Goal: Task Accomplishment & Management: Use online tool/utility

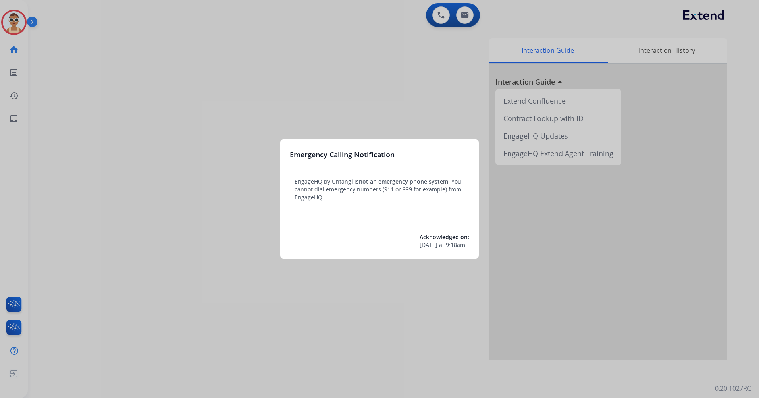
click at [209, 175] on div at bounding box center [379, 199] width 759 height 398
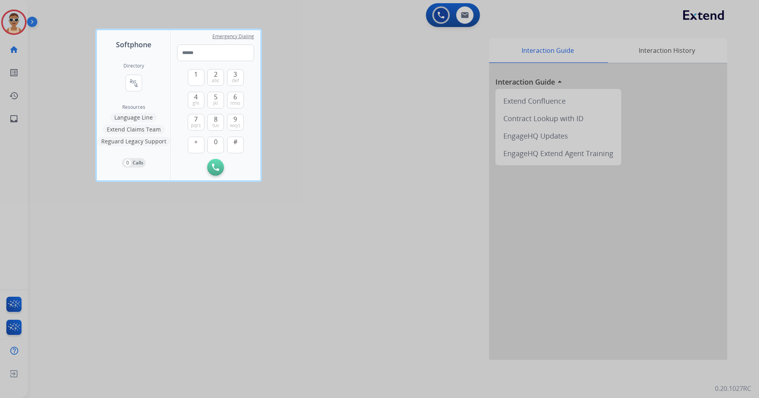
drag, startPoint x: 251, startPoint y: 209, endPoint x: 247, endPoint y: 204, distance: 6.8
click at [249, 208] on div at bounding box center [379, 199] width 759 height 398
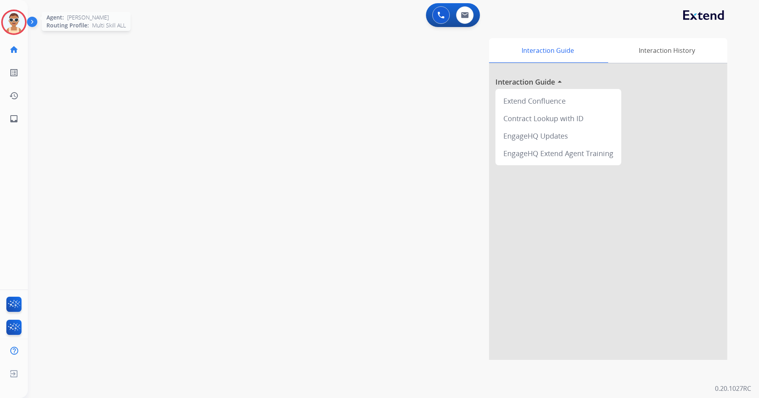
click at [10, 21] on img at bounding box center [14, 22] width 22 height 22
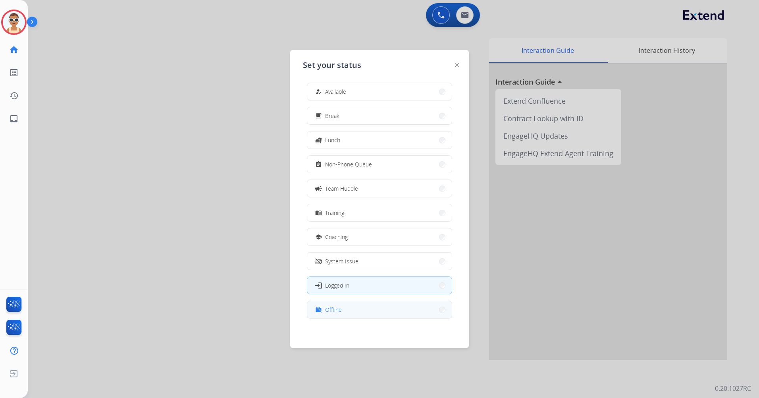
scroll to position [2, 0]
click at [358, 311] on button "work_off Offline" at bounding box center [379, 308] width 145 height 17
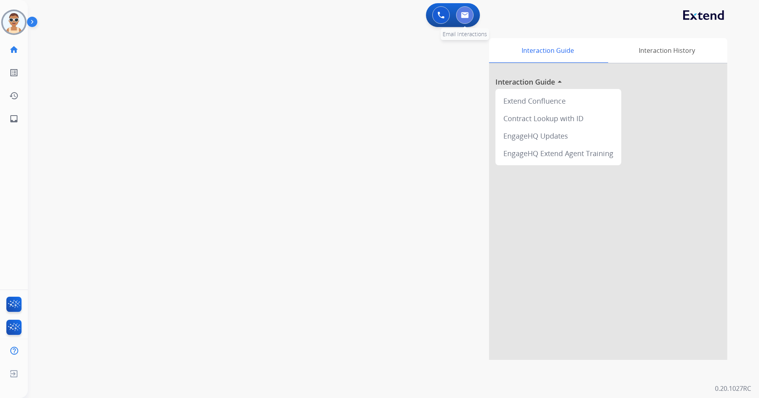
click at [461, 12] on img at bounding box center [465, 15] width 8 height 6
select select "**********"
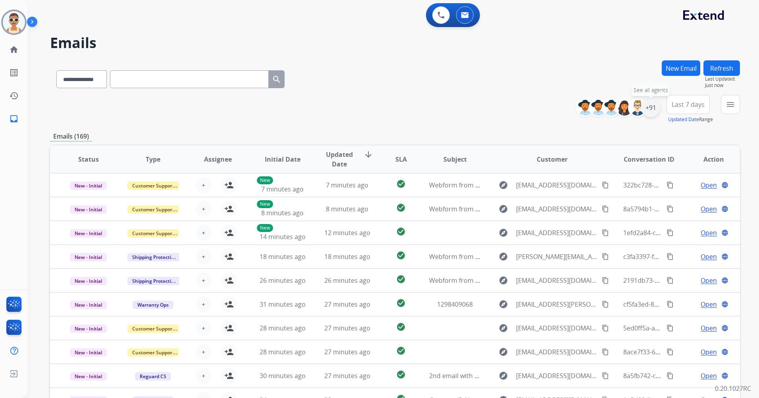
click at [648, 111] on div "+91" at bounding box center [651, 107] width 19 height 19
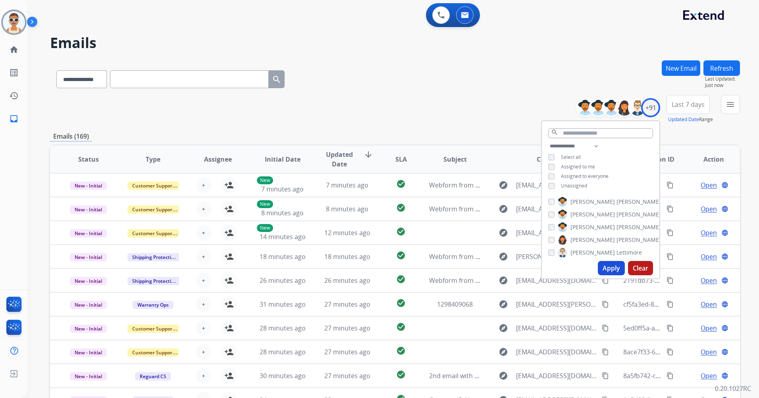
click at [585, 166] on span "Assigned to me" at bounding box center [578, 166] width 34 height 7
click at [604, 266] on button "Apply" at bounding box center [611, 268] width 27 height 14
click at [684, 106] on span "Last 7 days" at bounding box center [688, 104] width 33 height 3
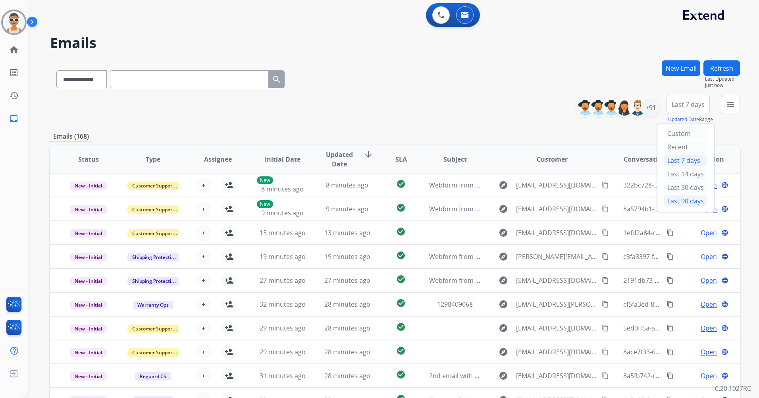
click at [677, 200] on div "Last 90 days" at bounding box center [686, 201] width 44 height 12
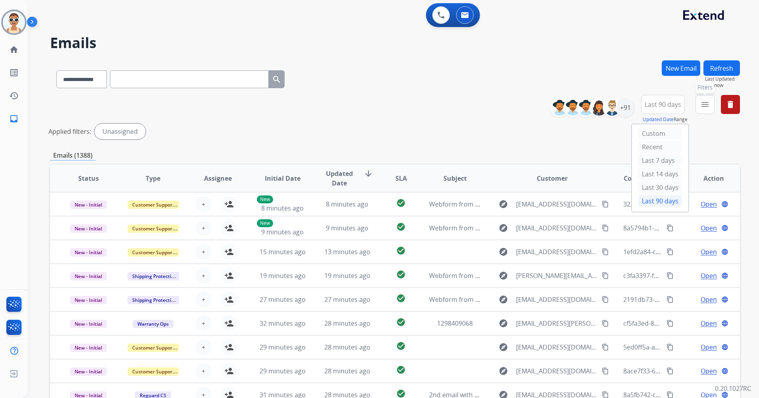
click at [707, 98] on button "menu Filters" at bounding box center [705, 104] width 19 height 19
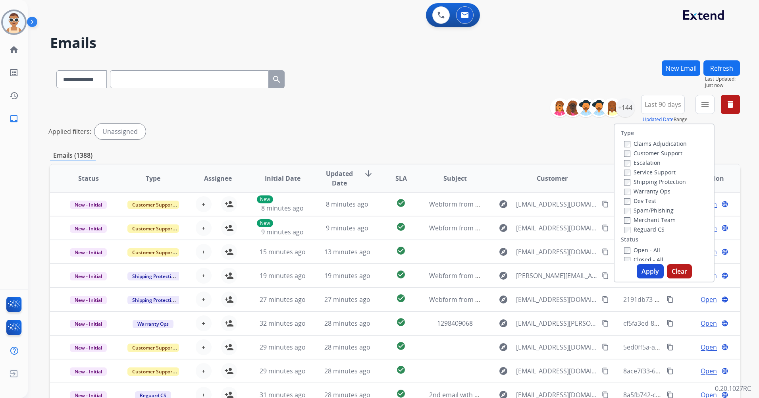
click at [674, 156] on label "Customer Support" at bounding box center [653, 153] width 58 height 8
click at [670, 182] on label "Shipping Protection" at bounding box center [655, 182] width 62 height 8
click at [651, 230] on label "Reguard CS" at bounding box center [644, 230] width 41 height 8
click at [644, 149] on label "New - Initial" at bounding box center [645, 150] width 42 height 8
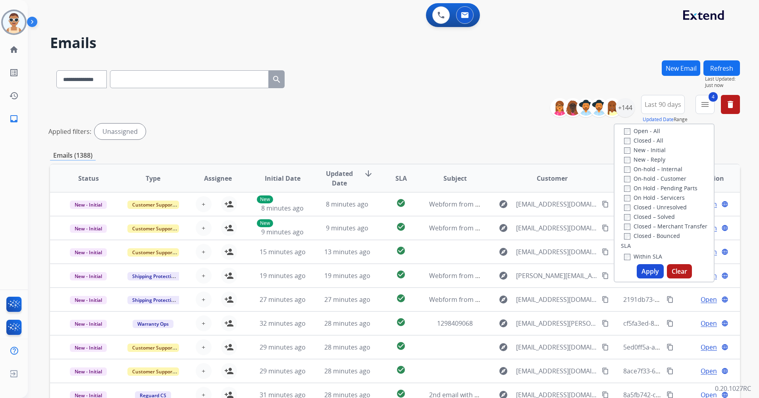
click at [648, 269] on button "Apply" at bounding box center [650, 271] width 27 height 14
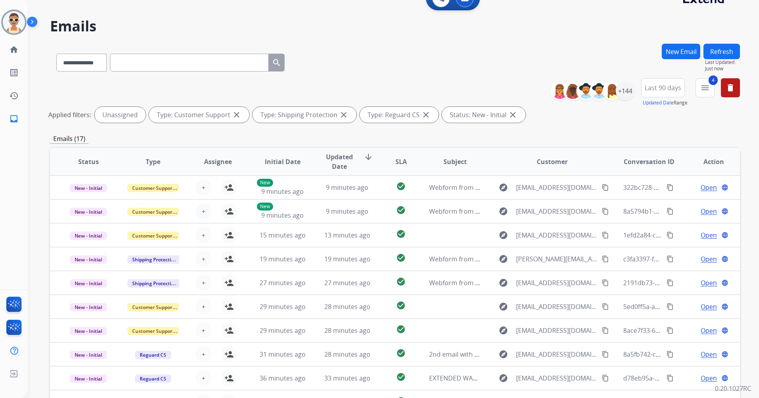
scroll to position [0, 0]
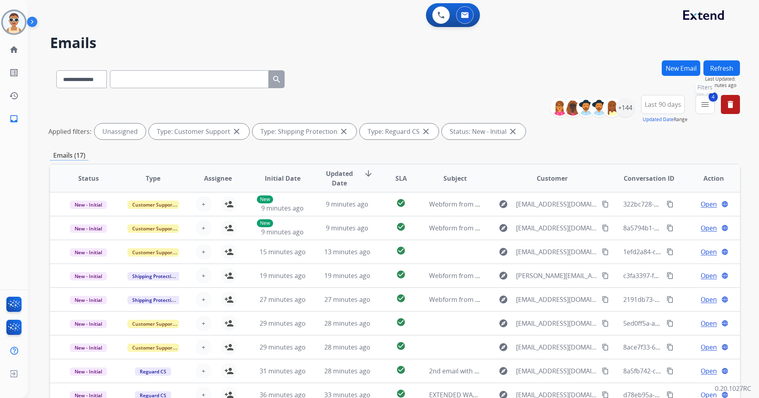
click at [703, 102] on mat-icon "menu" at bounding box center [706, 105] width 10 height 10
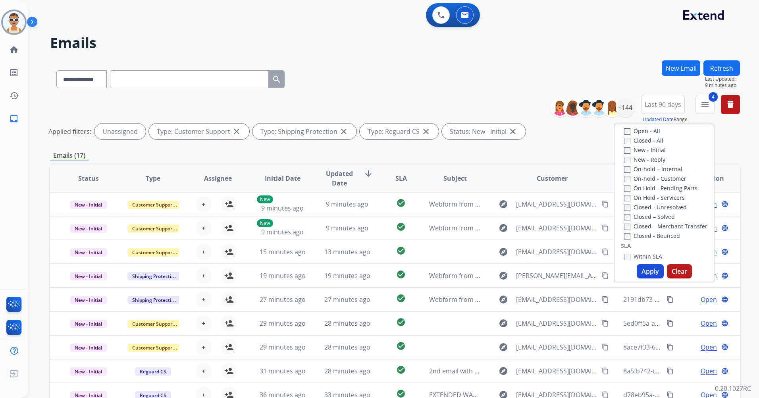
click at [644, 150] on label "New - Initial" at bounding box center [645, 150] width 42 height 8
click at [632, 130] on div "Type Claims Adjudication Customer Support Escalation Service Support Shipping P…" at bounding box center [664, 192] width 99 height 137
click at [650, 270] on button "Apply" at bounding box center [650, 271] width 27 height 14
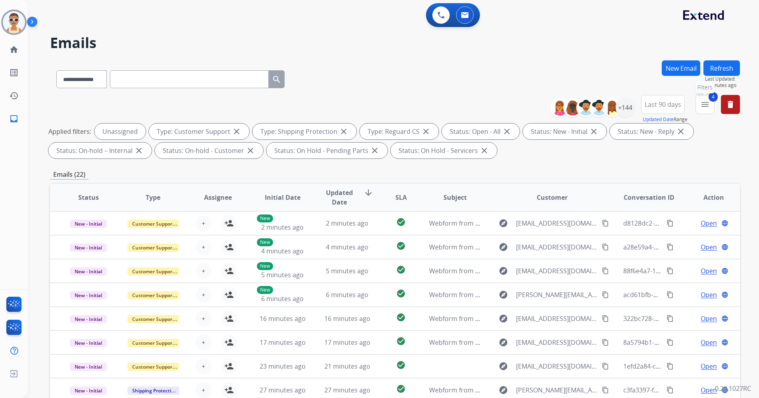
click at [708, 103] on mat-icon "menu" at bounding box center [706, 105] width 10 height 10
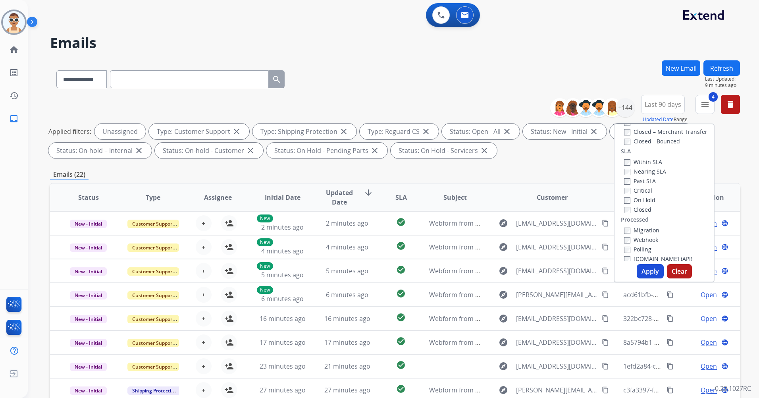
scroll to position [219, 0]
click at [632, 176] on label "Past SLA" at bounding box center [640, 176] width 32 height 8
click at [635, 183] on label "Critical" at bounding box center [638, 185] width 28 height 8
click at [641, 269] on button "Apply" at bounding box center [650, 271] width 27 height 14
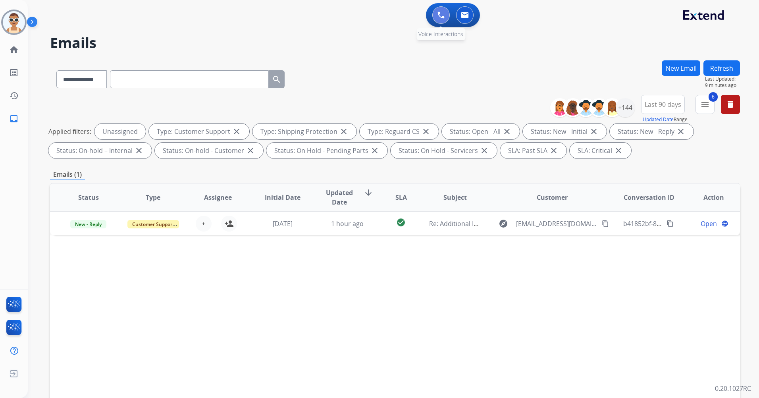
click at [441, 14] on img at bounding box center [441, 15] width 7 height 7
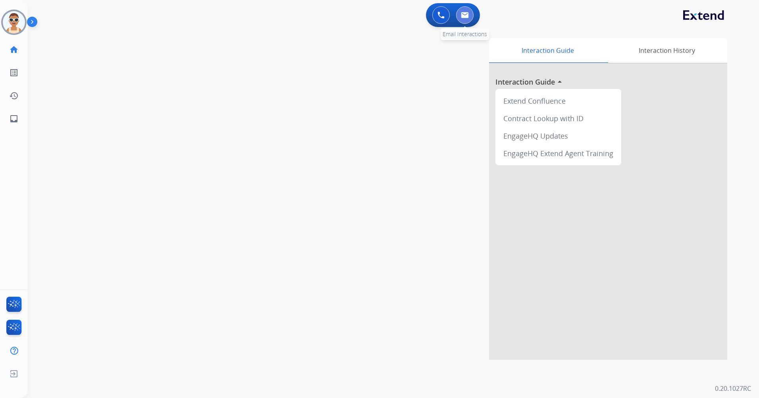
click at [467, 13] on img at bounding box center [465, 15] width 8 height 6
select select "**********"
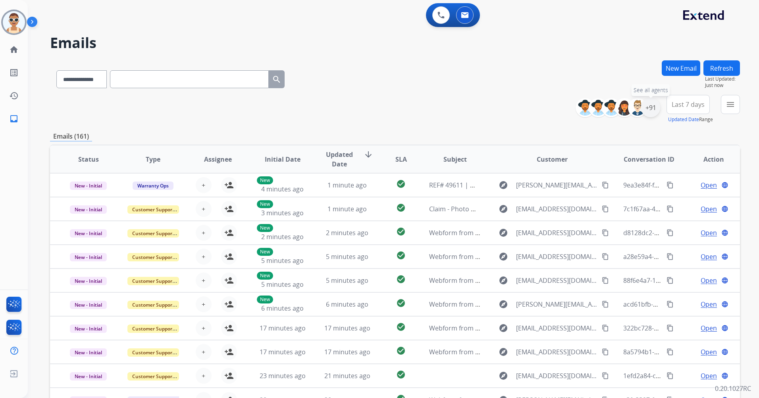
click at [655, 108] on div "+91" at bounding box center [651, 107] width 19 height 19
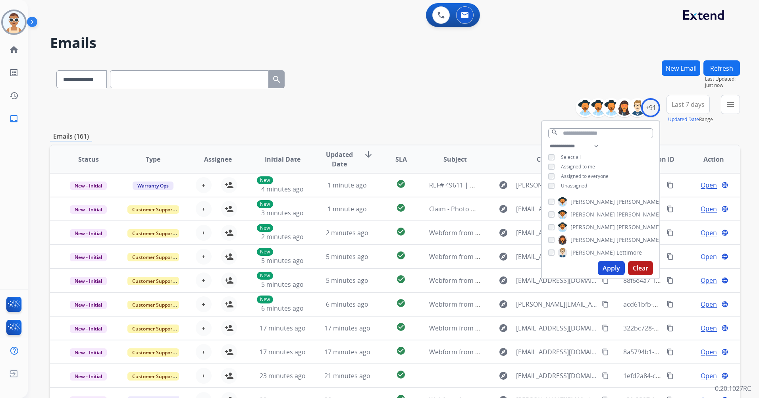
click at [568, 165] on span "Assigned to me" at bounding box center [578, 166] width 34 height 7
click at [572, 181] on div "**********" at bounding box center [601, 166] width 118 height 51
click at [583, 187] on span "Unassigned" at bounding box center [574, 185] width 26 height 7
click at [596, 145] on select "**********" at bounding box center [576, 146] width 55 height 10
select select "**********"
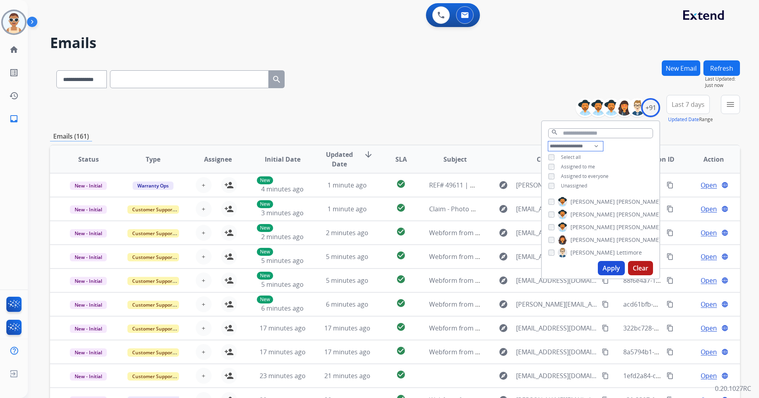
click at [549, 141] on select "**********" at bounding box center [576, 146] width 55 height 10
click at [592, 167] on span "Assigned to everyone" at bounding box center [585, 166] width 48 height 7
drag, startPoint x: 609, startPoint y: 268, endPoint x: 594, endPoint y: 251, distance: 22.6
click at [608, 268] on button "Apply" at bounding box center [611, 268] width 27 height 14
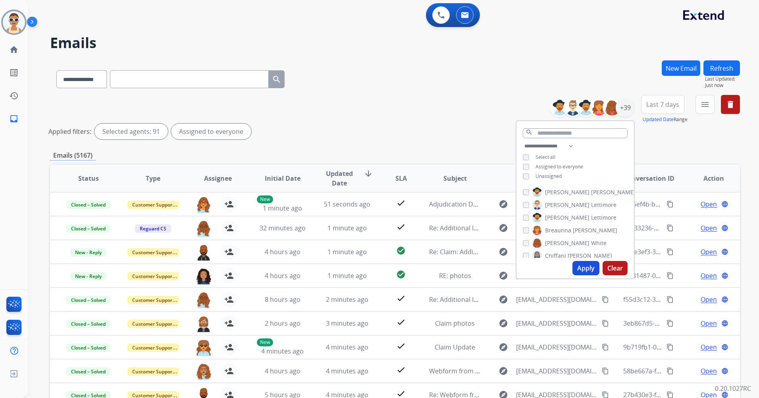
click at [584, 267] on button "Apply" at bounding box center [586, 268] width 27 height 14
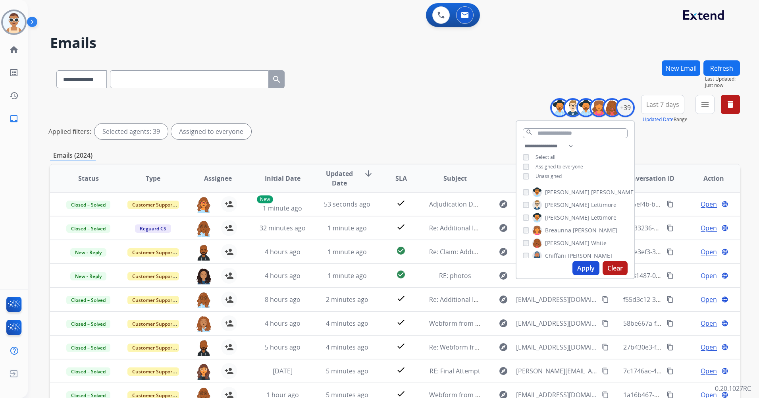
click at [591, 269] on button "Apply" at bounding box center [586, 268] width 27 height 14
click at [666, 106] on span "Last 7 days" at bounding box center [663, 104] width 33 height 3
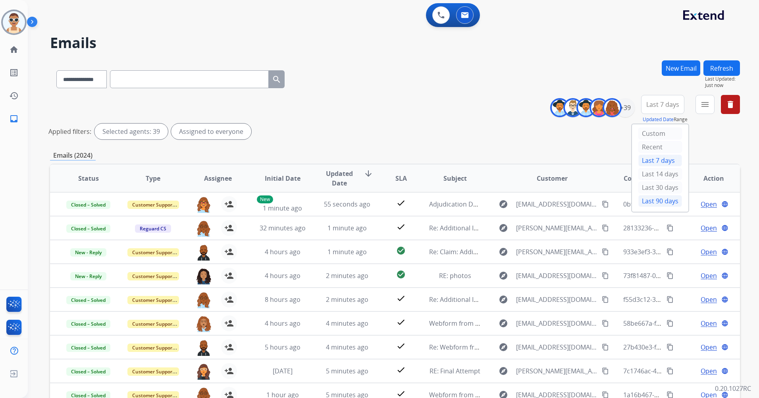
click at [647, 201] on div "Last 90 days" at bounding box center [661, 201] width 44 height 12
click at [702, 105] on mat-icon "menu" at bounding box center [706, 105] width 10 height 10
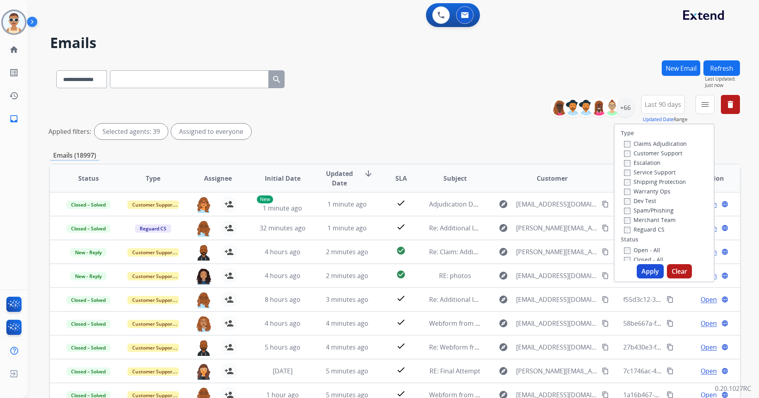
click at [661, 155] on label "Customer Support" at bounding box center [653, 153] width 58 height 8
click at [665, 181] on label "Shipping Protection" at bounding box center [655, 182] width 62 height 8
click at [649, 231] on label "Reguard CS" at bounding box center [644, 230] width 41 height 8
click at [649, 172] on label "Open - All" at bounding box center [642, 171] width 36 height 8
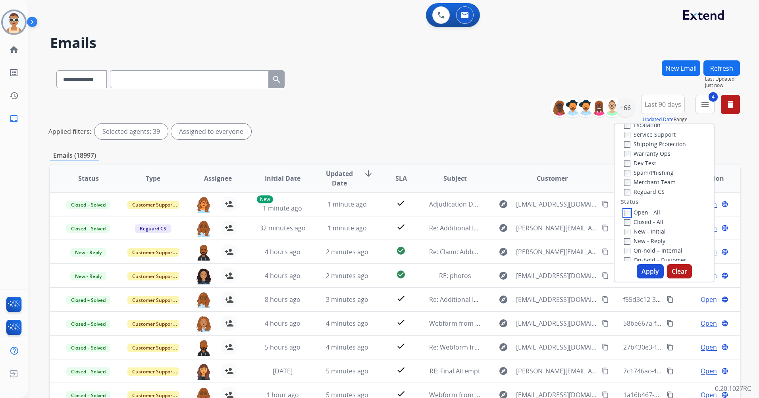
scroll to position [0, 0]
click at [644, 274] on button "Apply" at bounding box center [650, 271] width 27 height 14
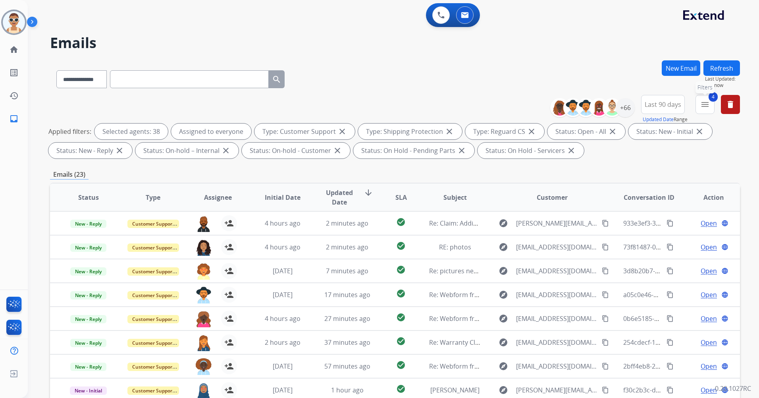
click at [701, 106] on mat-icon "menu" at bounding box center [706, 105] width 10 height 10
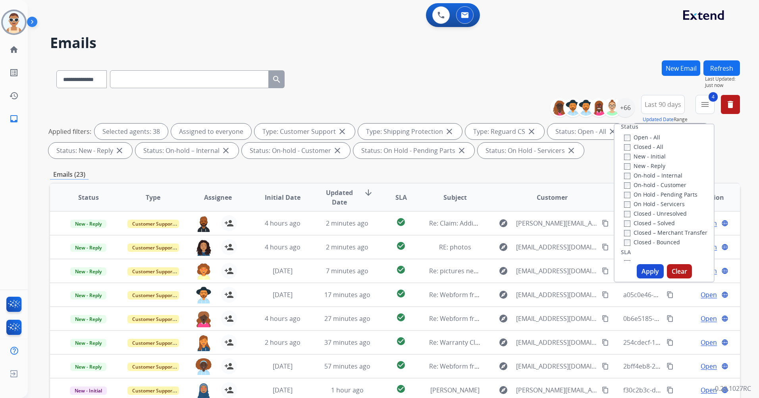
scroll to position [159, 0]
click at [643, 236] on label "Past SLA" at bounding box center [640, 236] width 32 height 8
click at [640, 244] on label "Critical" at bounding box center [638, 246] width 28 height 8
click at [644, 274] on button "Apply" at bounding box center [650, 271] width 27 height 14
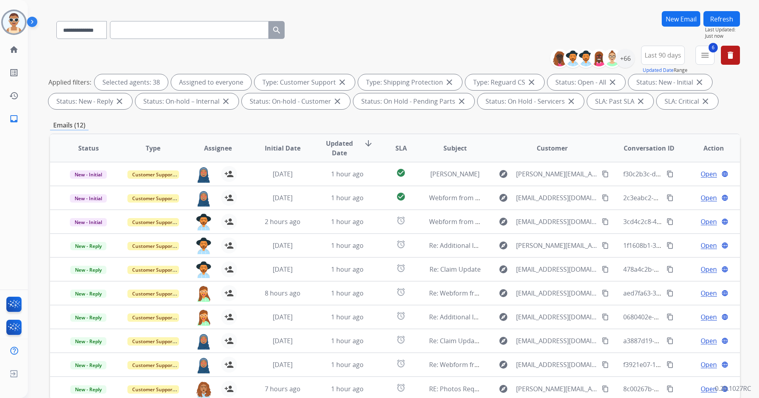
scroll to position [0, 0]
